Goal: Task Accomplishment & Management: Manage account settings

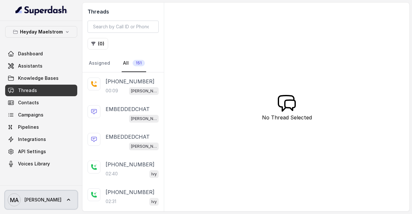
click at [25, 201] on span "[PERSON_NAME]" at bounding box center [42, 200] width 37 height 6
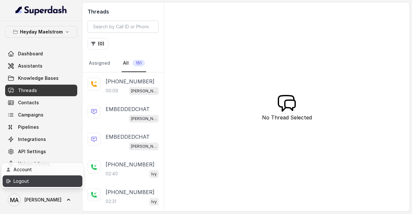
click at [30, 184] on div "Logout" at bounding box center [41, 182] width 55 height 8
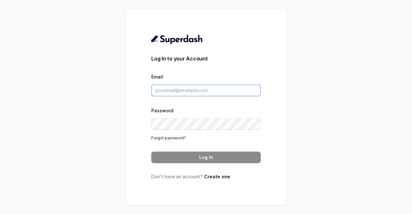
click at [194, 89] on input "Email" at bounding box center [206, 91] width 110 height 12
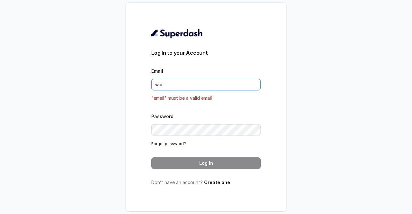
type input "[PERSON_NAME][EMAIL_ADDRESS][PERSON_NAME][DOMAIN_NAME]"
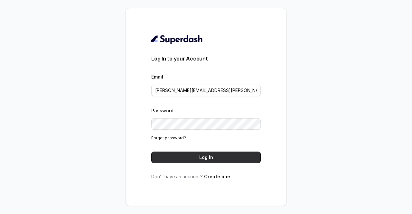
click at [165, 158] on button "Log In" at bounding box center [206, 158] width 110 height 12
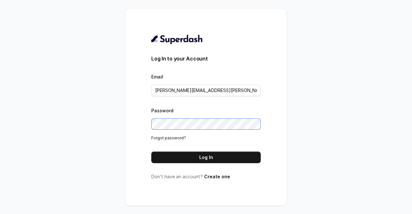
click at [105, 122] on div "Log In to your Account Email [PERSON_NAME][EMAIL_ADDRESS][PERSON_NAME][DOMAIN_N…" at bounding box center [206, 107] width 412 height 214
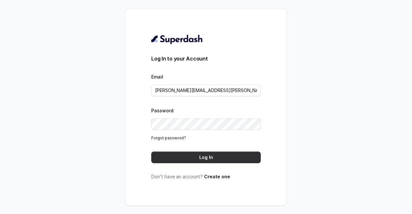
click at [160, 160] on button "Log In" at bounding box center [206, 158] width 110 height 12
